Goal: Transaction & Acquisition: Obtain resource

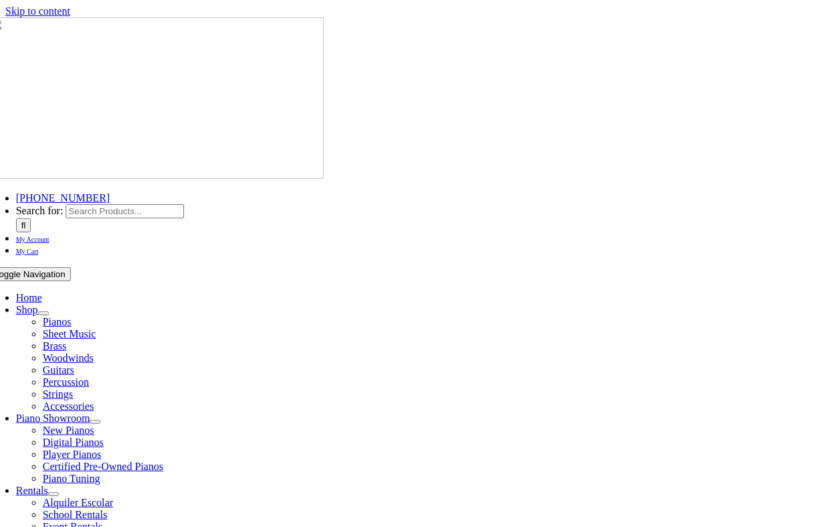
click at [107, 509] on span "School Rentals" at bounding box center [75, 514] width 64 height 11
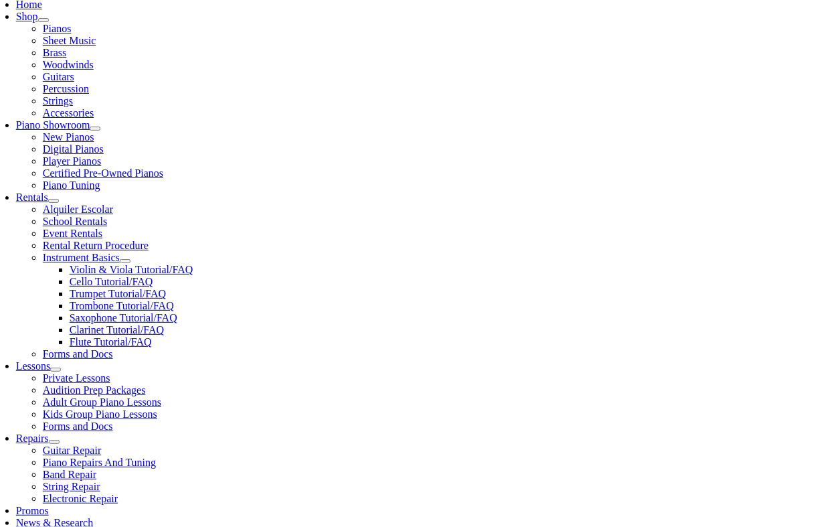
scroll to position [379, 0]
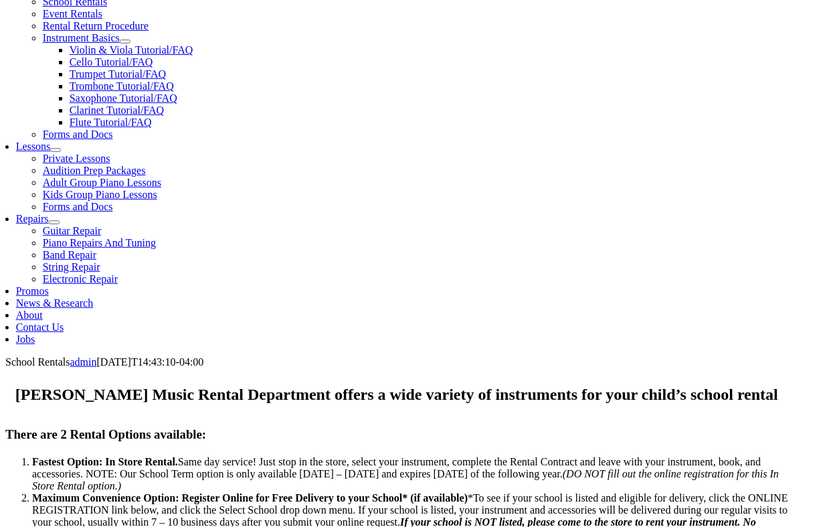
scroll to position [525, 0]
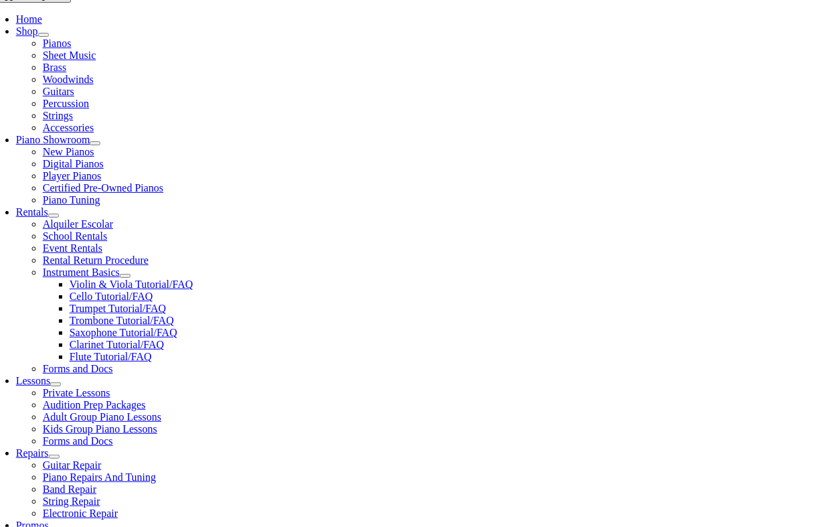
scroll to position [291, 0]
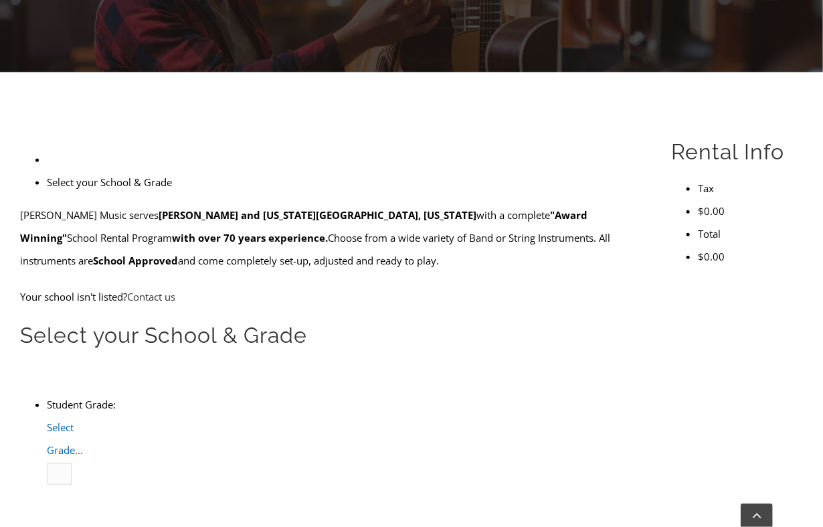
click at [83, 420] on span "Select Grade..." at bounding box center [65, 438] width 36 height 36
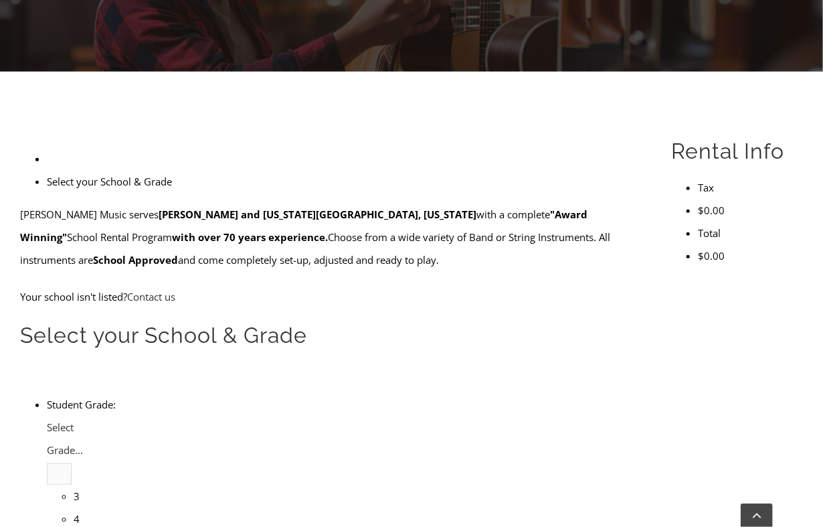
click at [74, 507] on li "4" at bounding box center [74, 518] width 0 height 23
type input "fern"
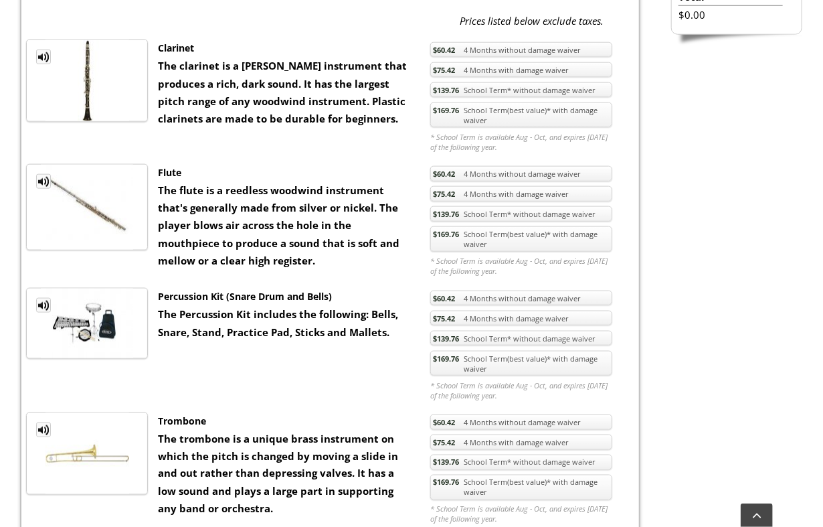
scroll to position [575, 0]
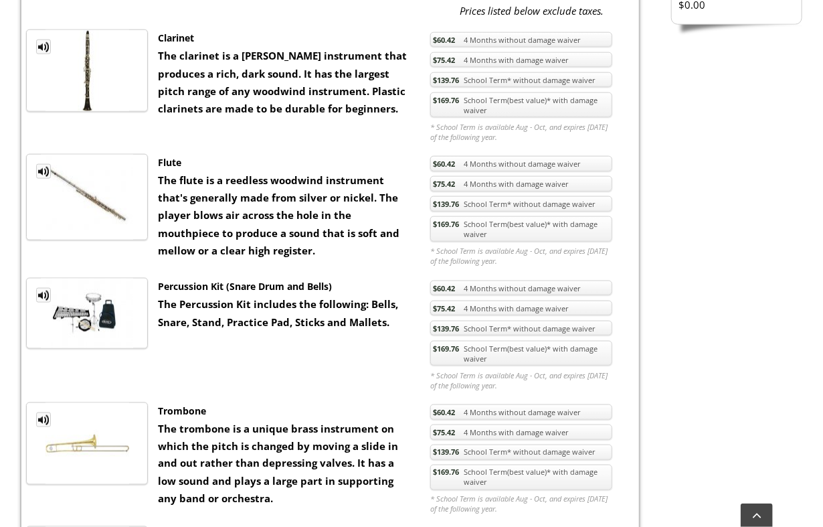
click at [567, 345] on link "$169.76 School Term(best value)* with damage waiver" at bounding box center [521, 353] width 182 height 25
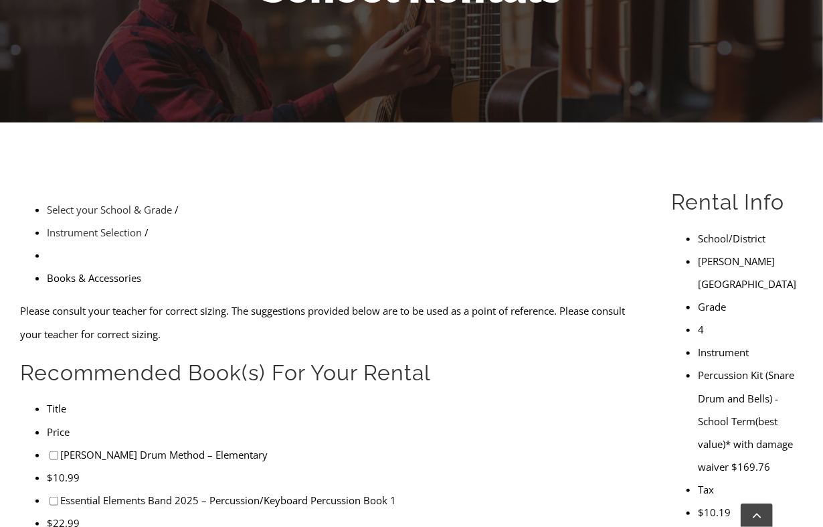
scroll to position [268, 0]
